Goal: Use online tool/utility: Utilize a website feature to perform a specific function

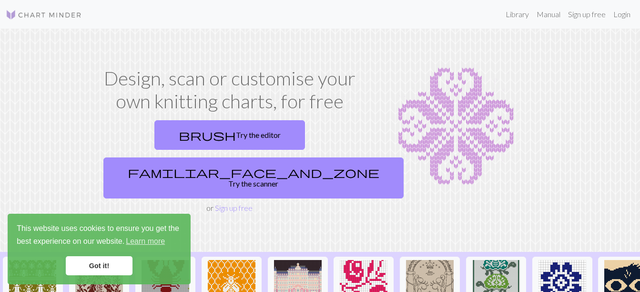
click at [103, 264] on link "Got it!" at bounding box center [99, 265] width 67 height 19
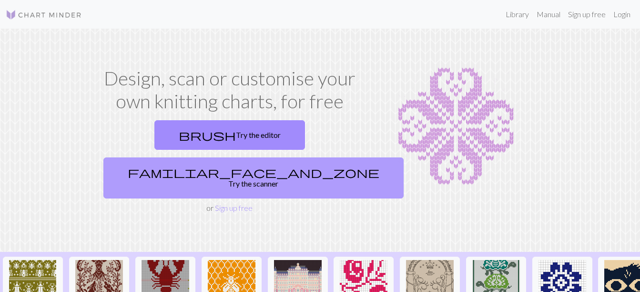
click at [291, 157] on link "familiar_face_and_zone Try the scanner" at bounding box center [253, 177] width 300 height 41
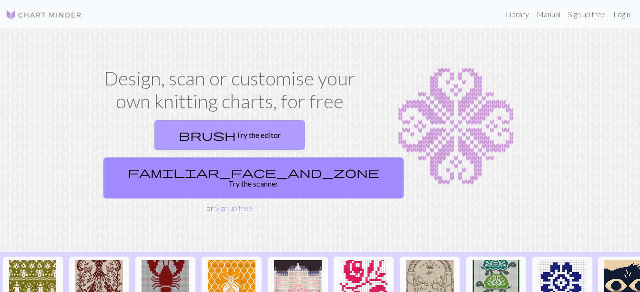
click at [164, 133] on link "brush Try the editor" at bounding box center [229, 135] width 151 height 30
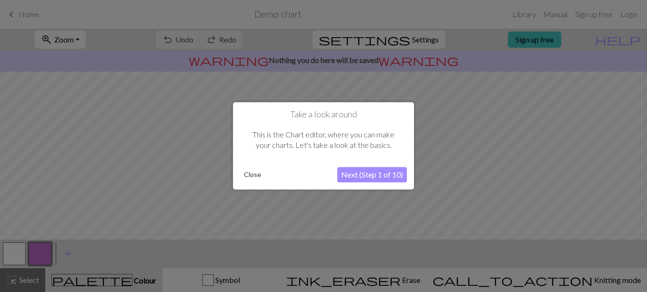
click at [253, 174] on button "Close" at bounding box center [252, 175] width 25 height 14
